Goal: Transaction & Acquisition: Book appointment/travel/reservation

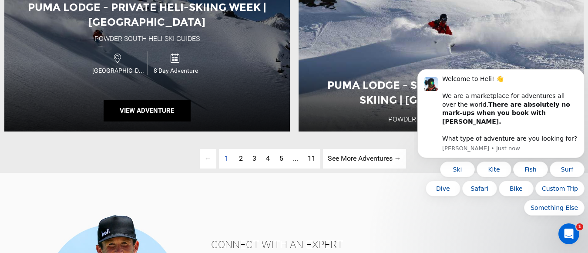
scroll to position [2036, 0]
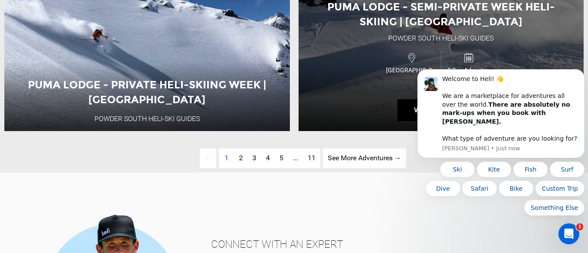
drag, startPoint x: 345, startPoint y: 61, endPoint x: 413, endPoint y: 57, distance: 68.1
click at [413, 57] on div "Puma Lodge - Semi-Private Week Heli-Skiing | [GEOGRAPHIC_DATA] Powder [GEOGRAPH…" at bounding box center [441, 44] width 285 height 174
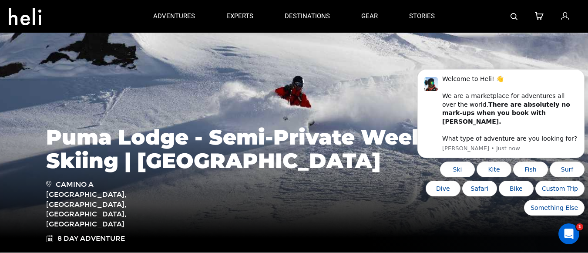
scroll to position [43, 0]
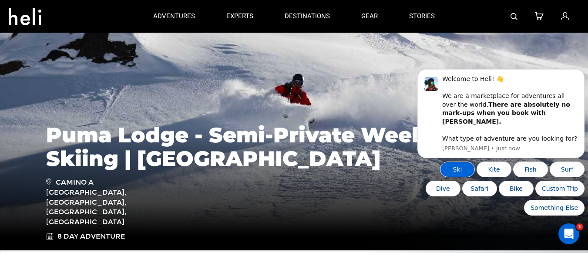
click at [451, 168] on button "Ski" at bounding box center [457, 169] width 35 height 16
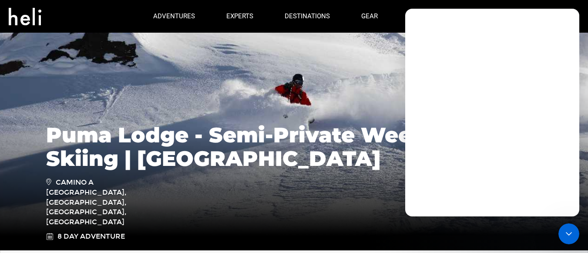
scroll to position [0, 0]
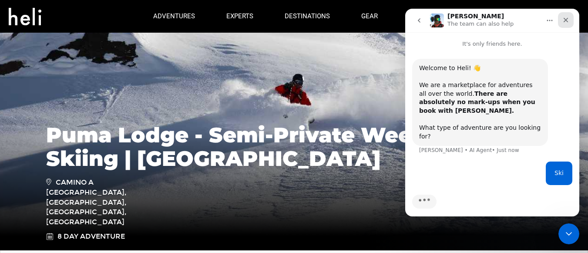
click at [564, 19] on icon "Close" at bounding box center [565, 20] width 7 height 7
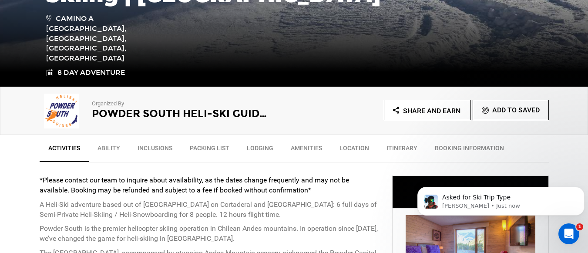
click at [319, 177] on strong "*Please contact our team to inquire about availability, as the dates change fre…" at bounding box center [194, 185] width 309 height 18
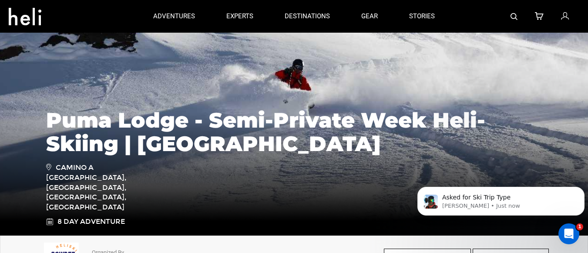
scroll to position [48, 0]
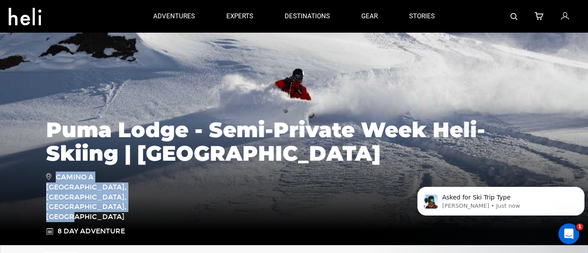
drag, startPoint x: 56, startPoint y: 208, endPoint x: 157, endPoint y: 217, distance: 101.4
click at [157, 217] on span "Camino a [GEOGRAPHIC_DATA], [GEOGRAPHIC_DATA], [GEOGRAPHIC_DATA], [GEOGRAPHIC_D…" at bounding box center [108, 196] width 124 height 50
copy span "Camino a [GEOGRAPHIC_DATA], [GEOGRAPHIC_DATA], [GEOGRAPHIC_DATA], [GEOGRAPHIC_D…"
